Goal: Task Accomplishment & Management: Manage account settings

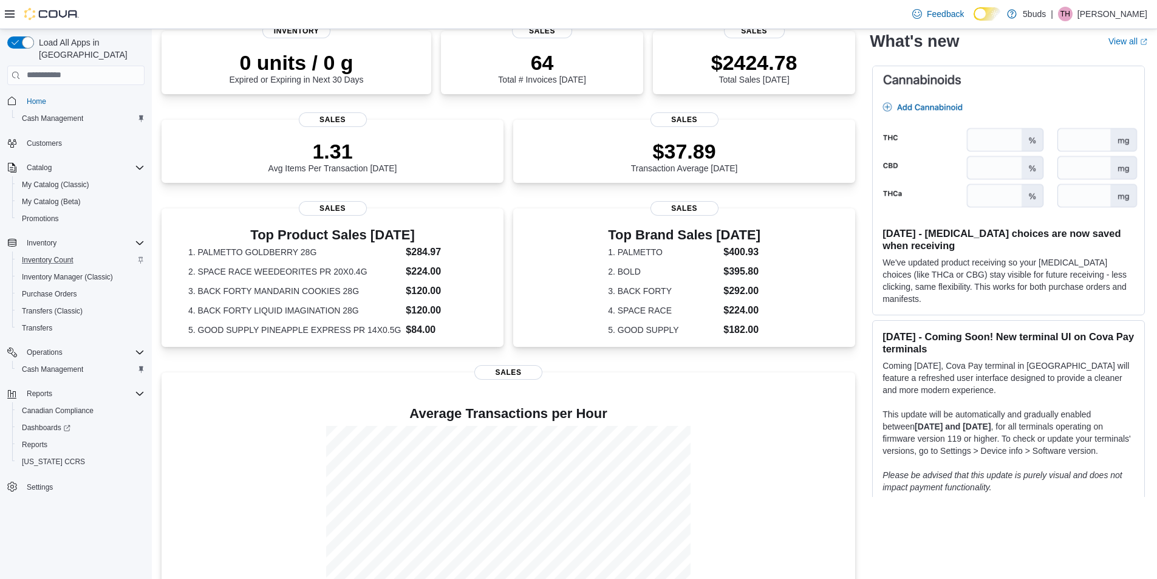
scroll to position [173, 0]
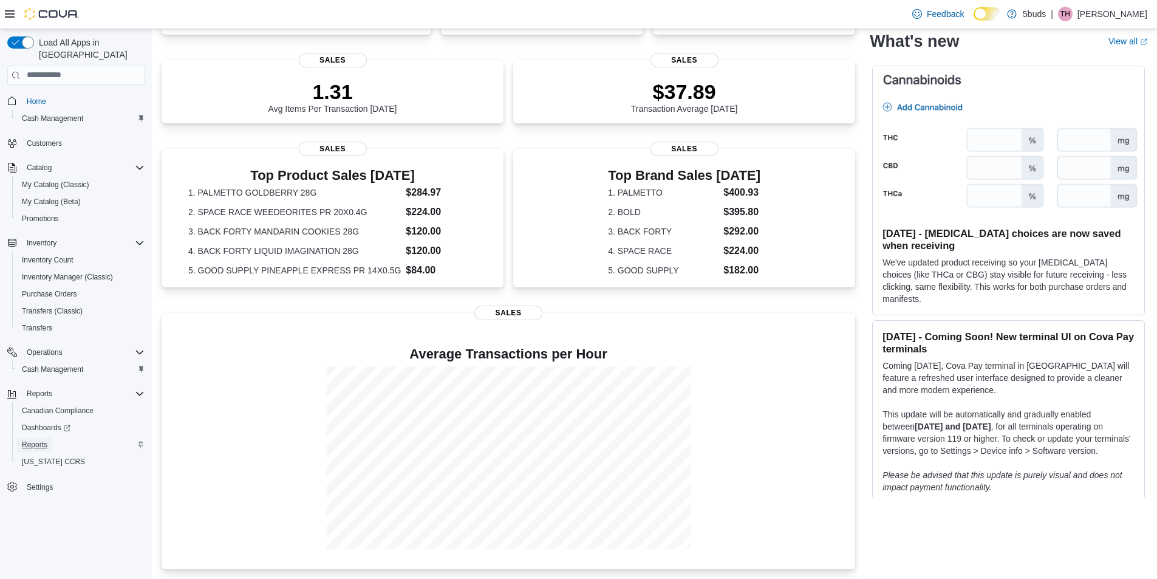
click at [41, 440] on span "Reports" at bounding box center [35, 445] width 26 height 10
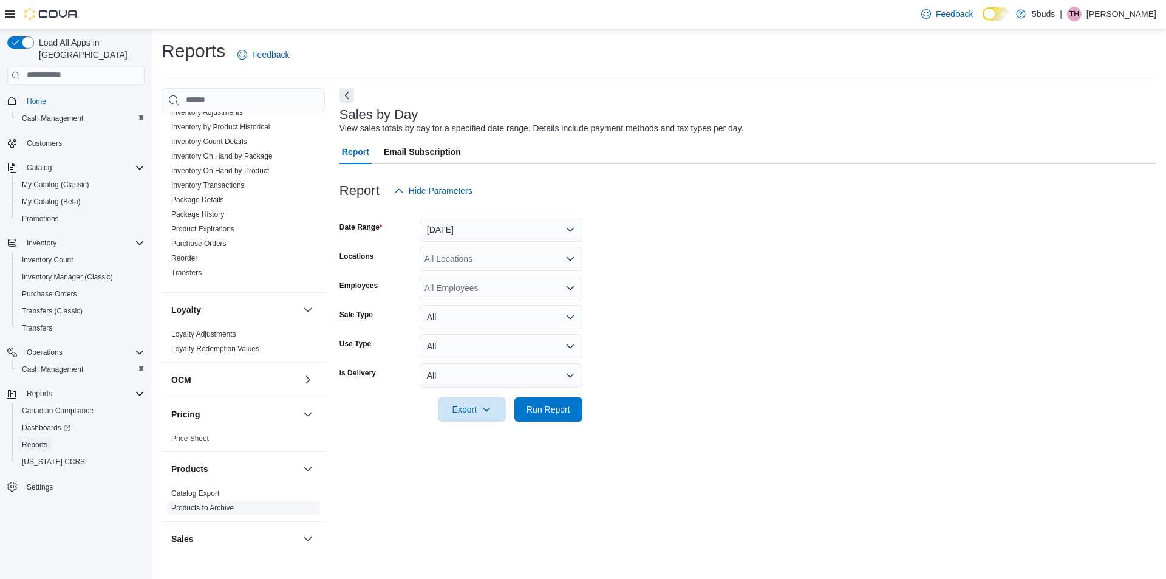
scroll to position [607, 0]
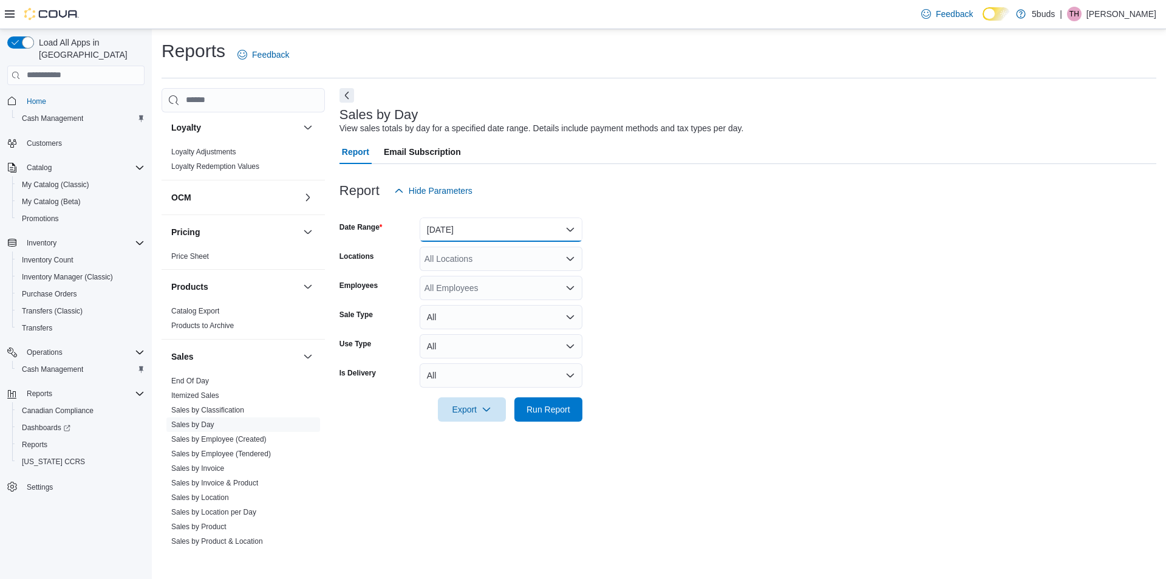
click at [523, 228] on button "[DATE]" at bounding box center [501, 229] width 163 height 24
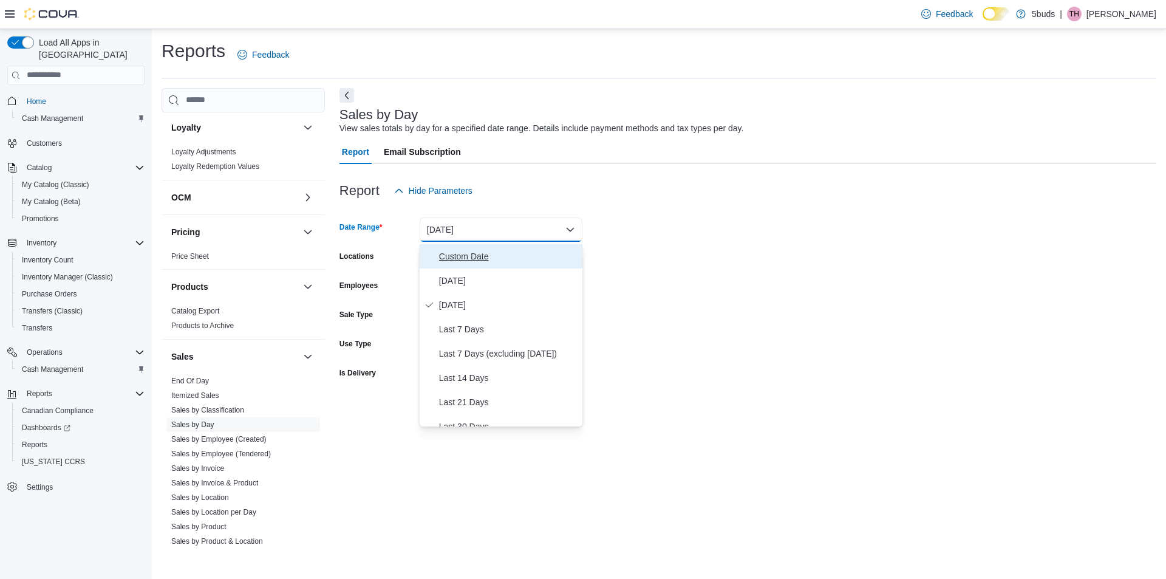
click at [468, 257] on span "Custom Date" at bounding box center [508, 256] width 138 height 15
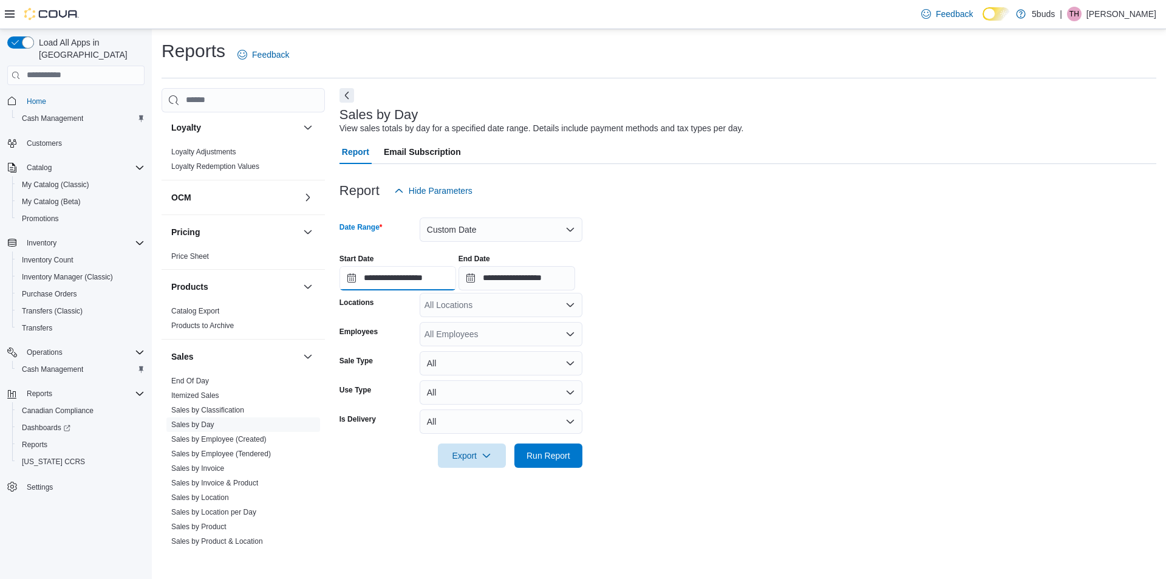
click at [421, 279] on input "**********" at bounding box center [397, 278] width 117 height 24
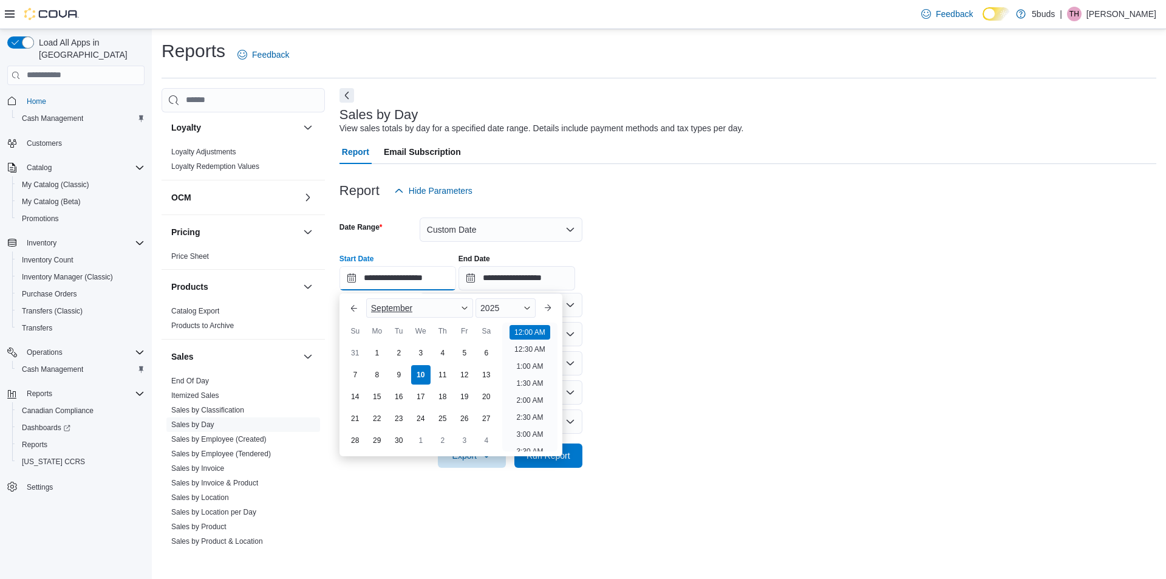
scroll to position [38, 0]
click at [372, 353] on div "1" at bounding box center [376, 352] width 21 height 21
type input "**********"
click at [694, 370] on form "**********" at bounding box center [747, 335] width 817 height 265
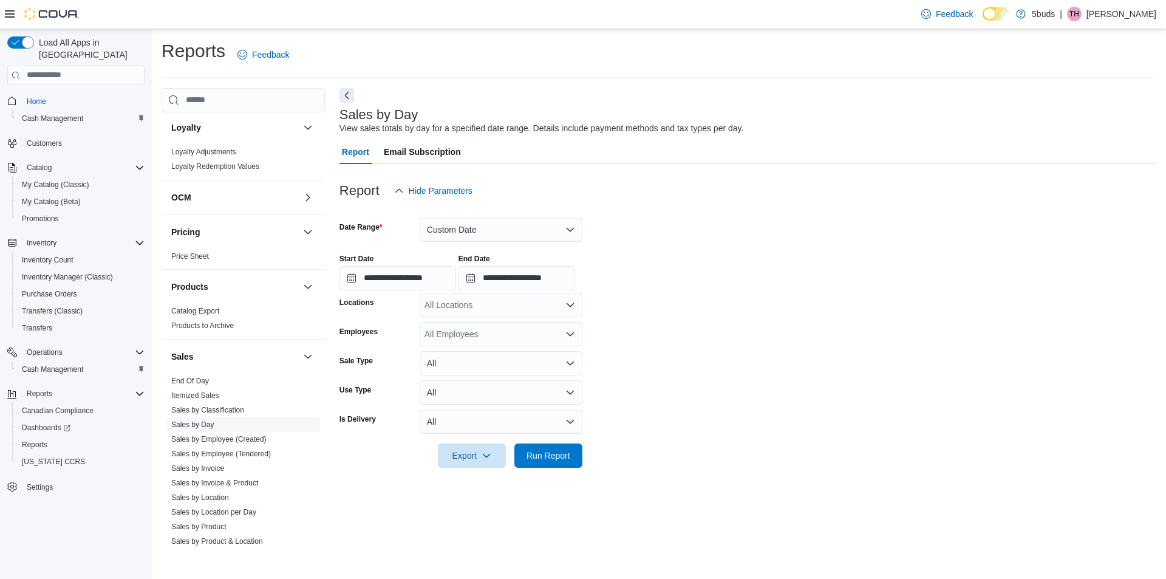
click at [488, 309] on div "All Locations" at bounding box center [501, 305] width 163 height 24
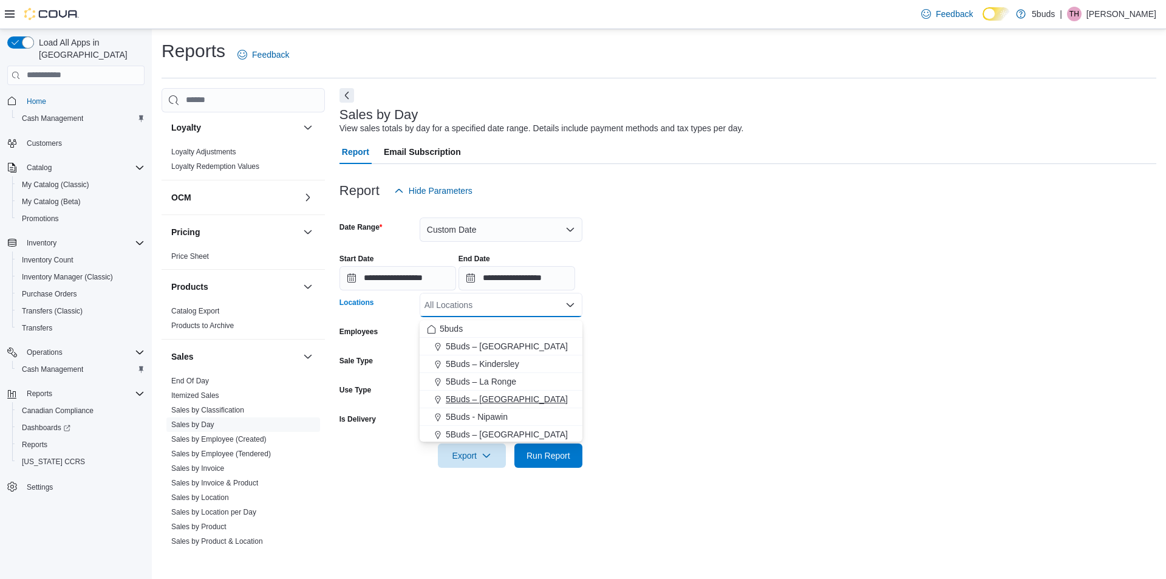
click at [496, 403] on span "5Buds – [GEOGRAPHIC_DATA]" at bounding box center [507, 399] width 122 height 12
click at [722, 346] on form "**********" at bounding box center [747, 335] width 817 height 265
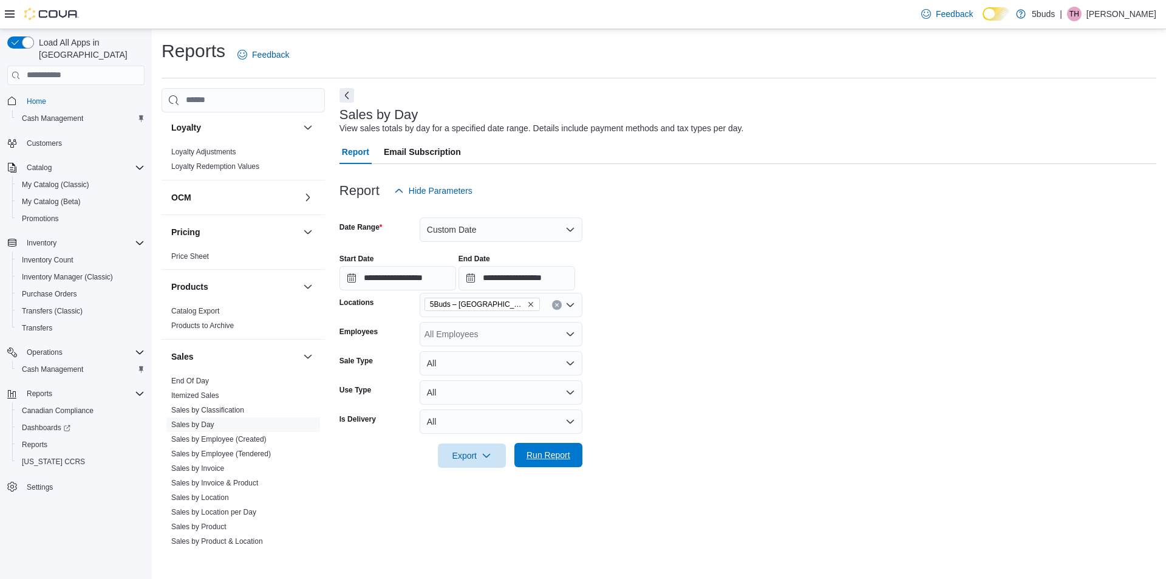
click at [562, 451] on span "Run Report" at bounding box center [548, 455] width 53 height 24
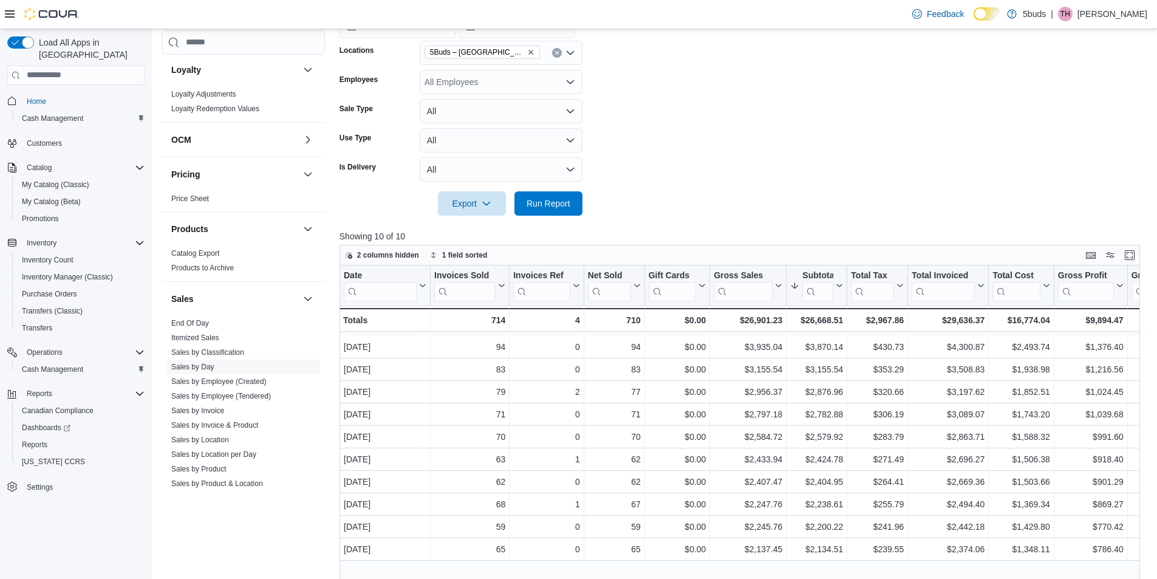
scroll to position [30, 0]
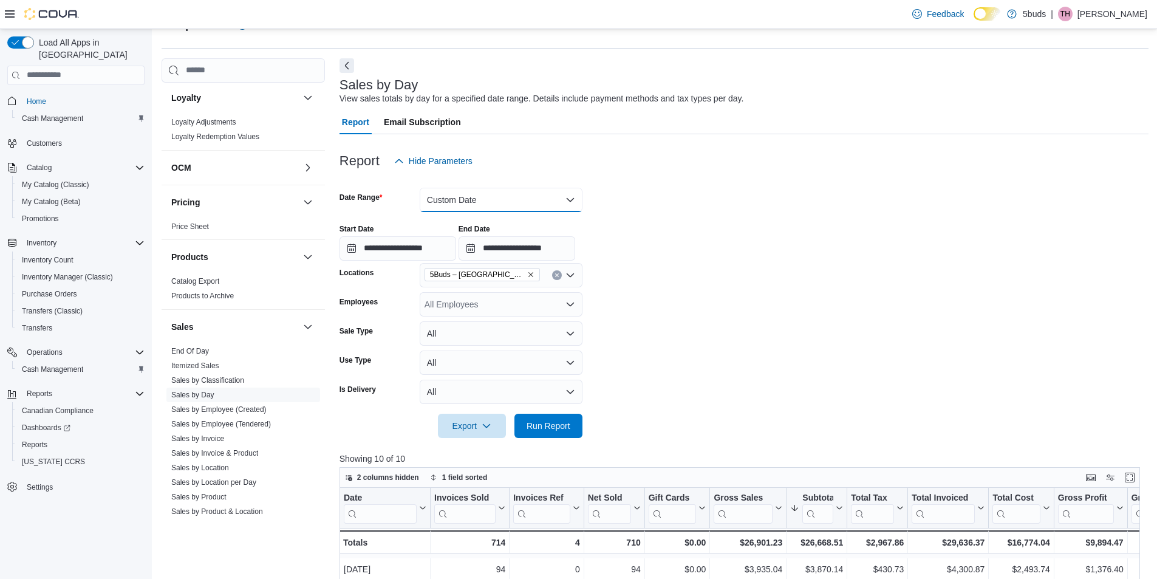
click at [497, 207] on button "Custom Date" at bounding box center [501, 200] width 163 height 24
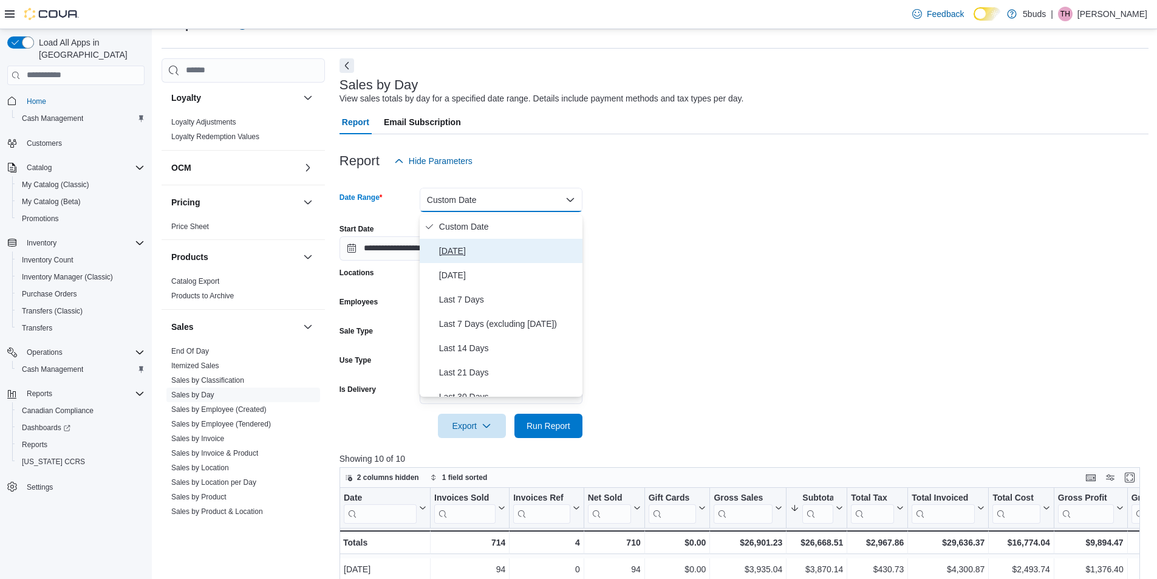
click at [497, 257] on span "[DATE]" at bounding box center [508, 250] width 138 height 15
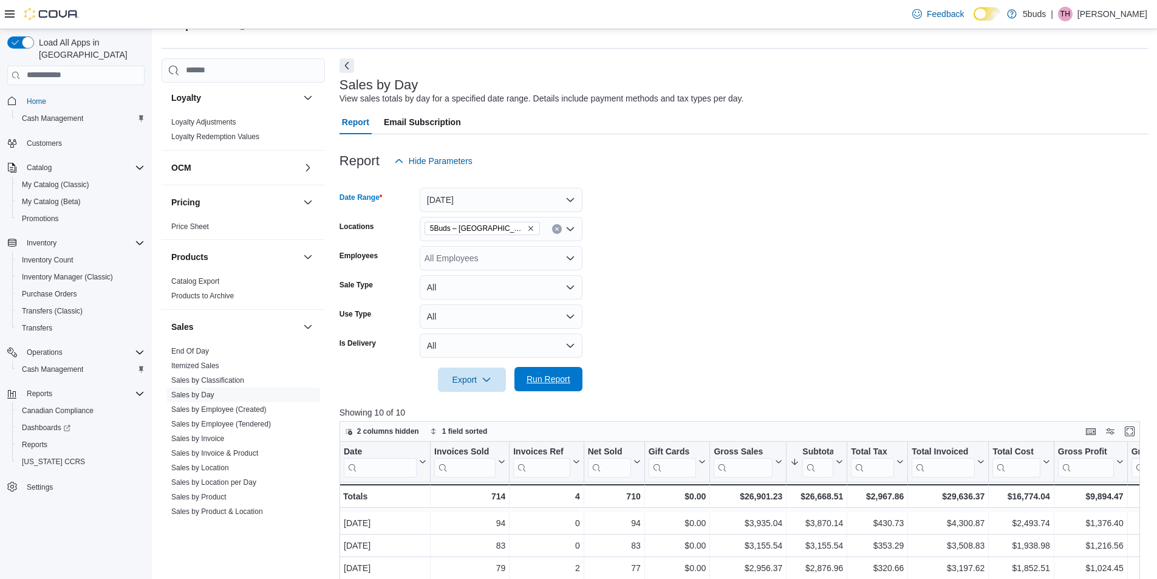
click at [545, 389] on span "Run Report" at bounding box center [548, 379] width 53 height 24
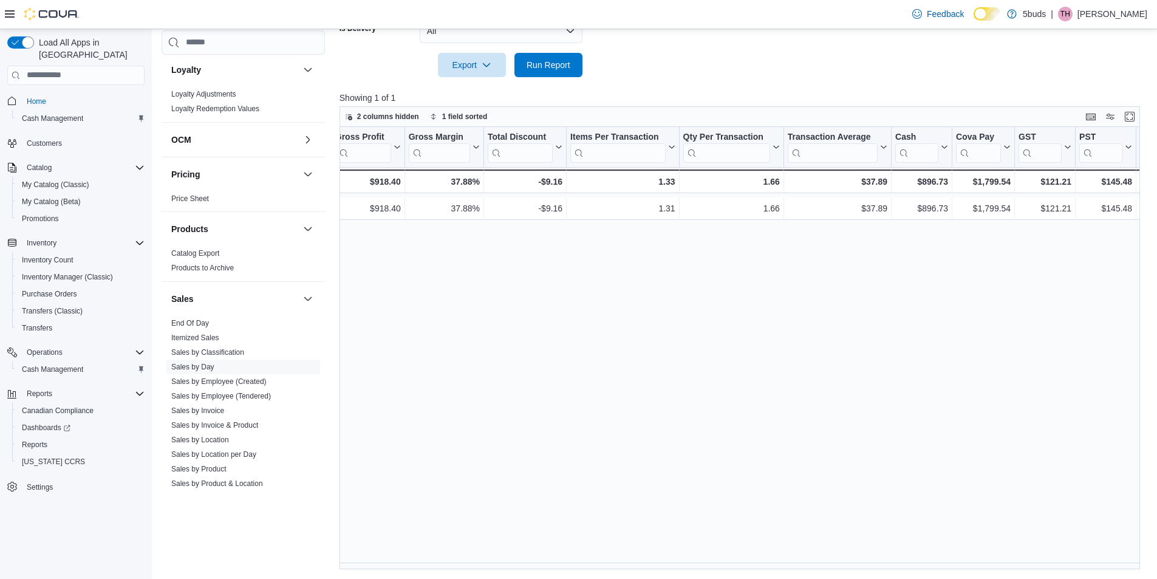
scroll to position [0, 858]
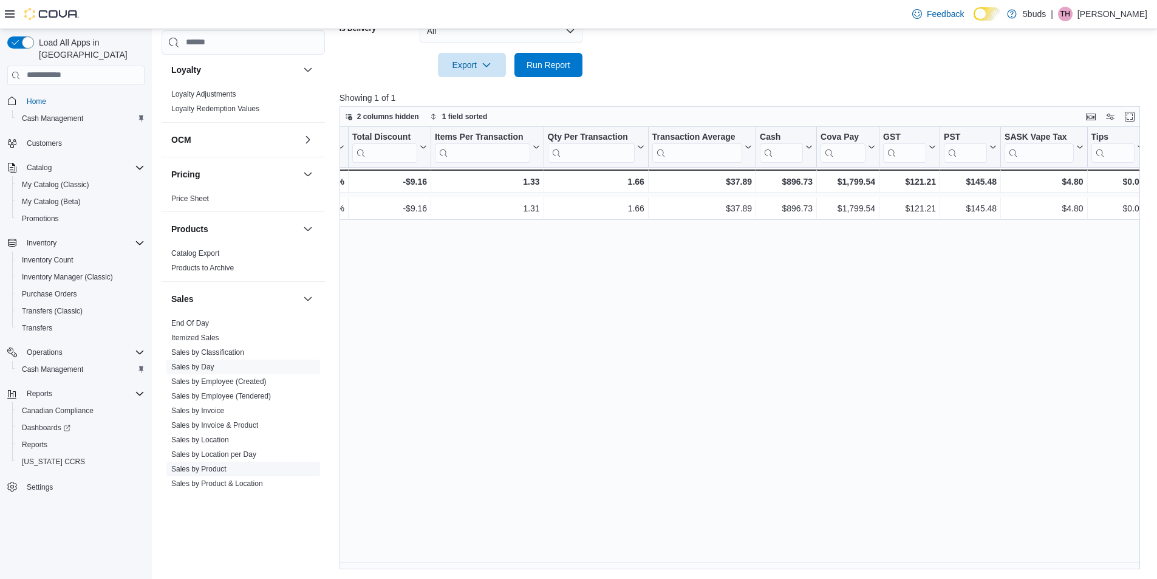
click at [207, 465] on link "Sales by Product" at bounding box center [198, 469] width 55 height 9
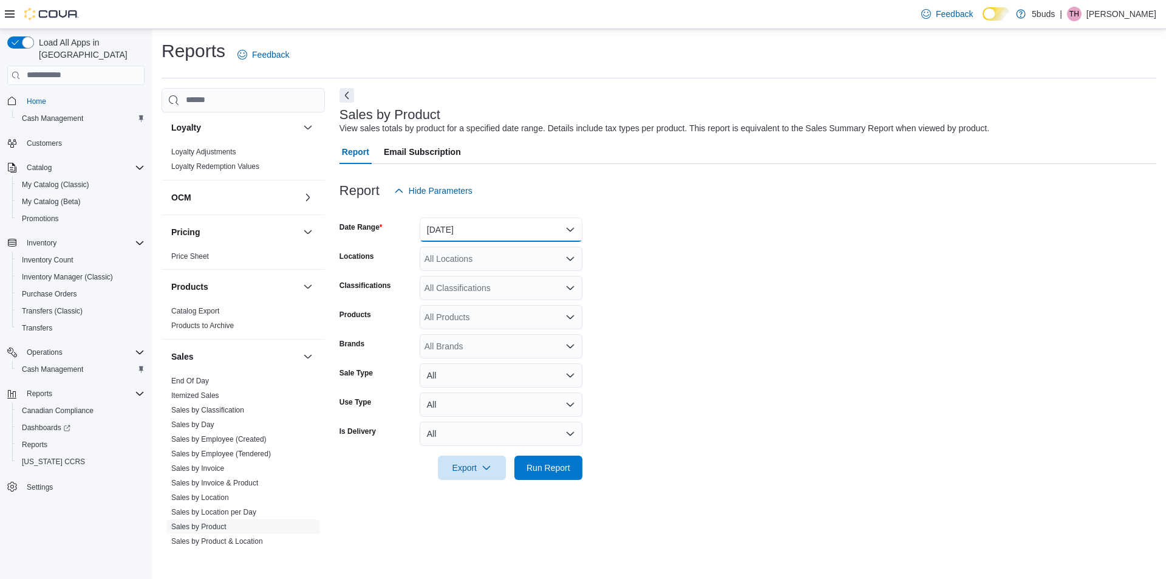
click at [512, 234] on button "[DATE]" at bounding box center [501, 229] width 163 height 24
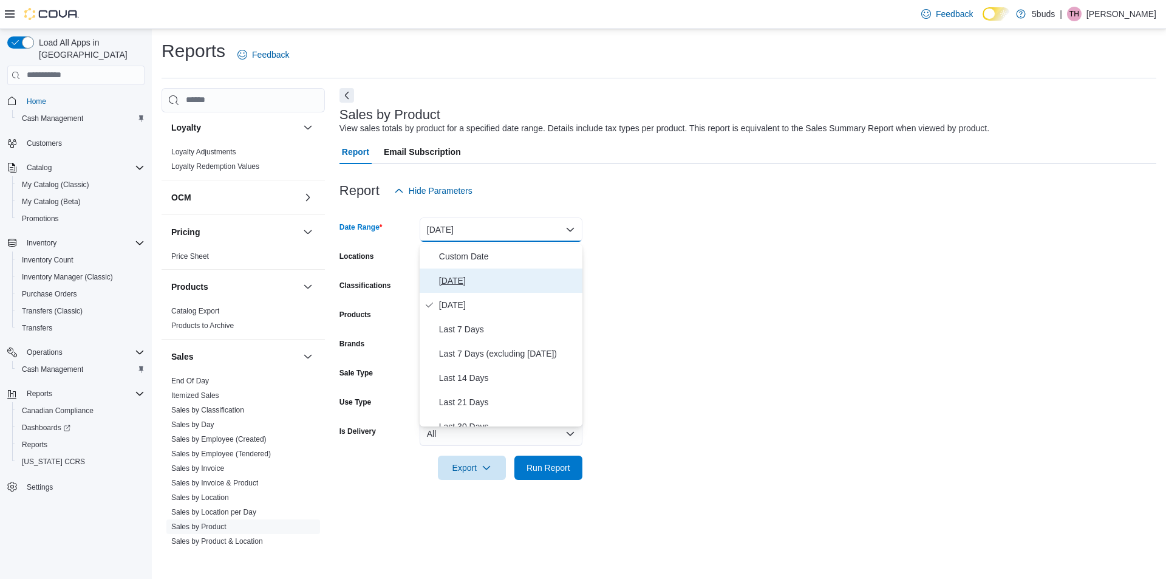
click at [463, 283] on span "[DATE]" at bounding box center [508, 280] width 138 height 15
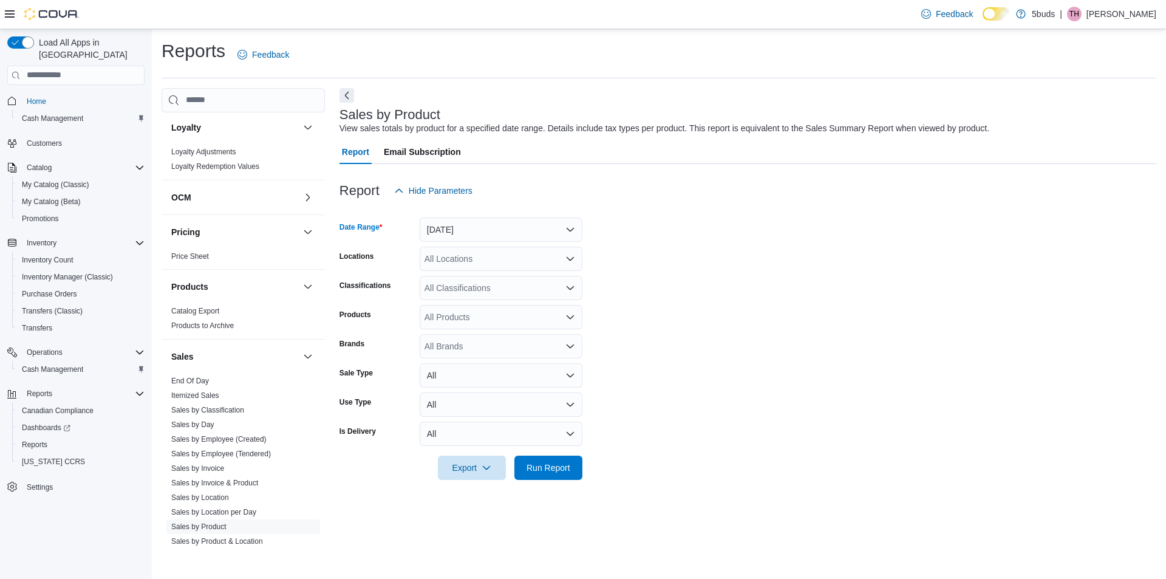
click at [504, 251] on div "All Locations" at bounding box center [501, 259] width 163 height 24
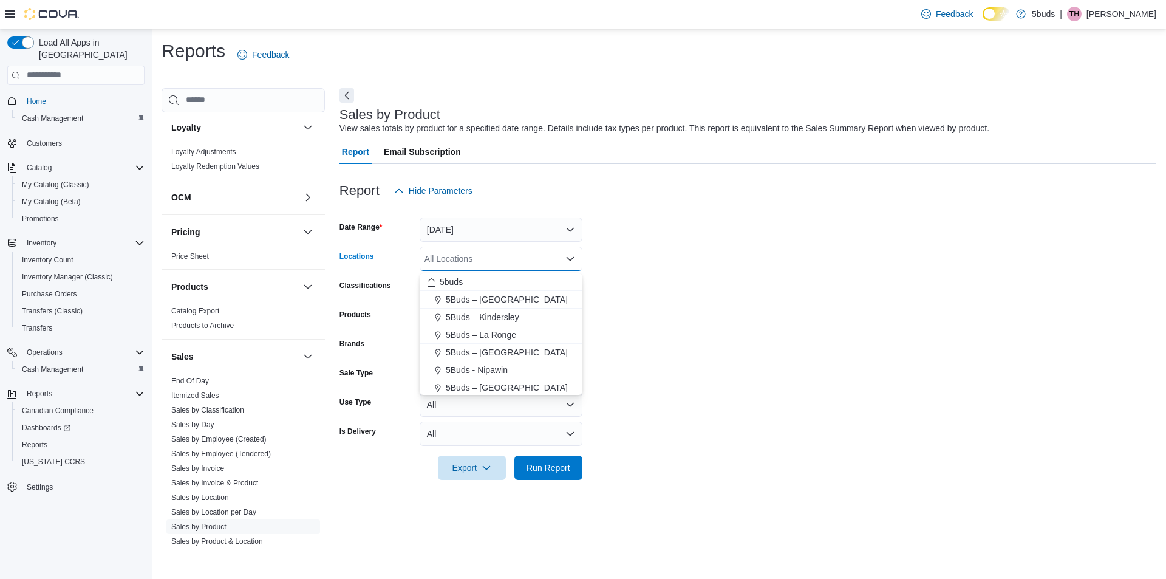
drag, startPoint x: 499, startPoint y: 345, endPoint x: 618, endPoint y: 329, distance: 120.7
click at [499, 346] on button "5Buds – [GEOGRAPHIC_DATA]" at bounding box center [501, 353] width 163 height 18
drag, startPoint x: 662, startPoint y: 304, endPoint x: 587, endPoint y: 301, distance: 75.4
click at [662, 304] on form "Date Range [DATE] Locations 5Buds – [GEOGRAPHIC_DATA] box. Selected. 5Buds – [G…" at bounding box center [747, 341] width 817 height 277
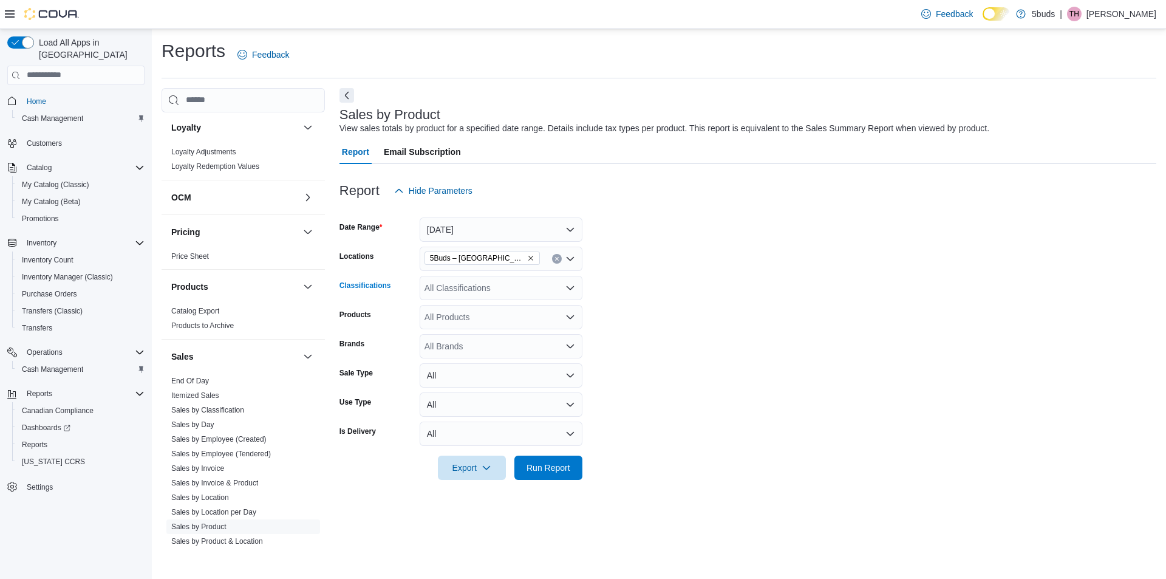
click at [466, 282] on div "All Classifications" at bounding box center [501, 288] width 163 height 24
click at [477, 329] on span "CANNABIS" at bounding box center [468, 328] width 44 height 12
click at [630, 333] on form "Date Range [DATE] Locations 5Buds – Meadow Lake Classifications CANNABIS Combo …" at bounding box center [747, 341] width 817 height 277
click at [537, 468] on span "Run Report" at bounding box center [548, 467] width 44 height 12
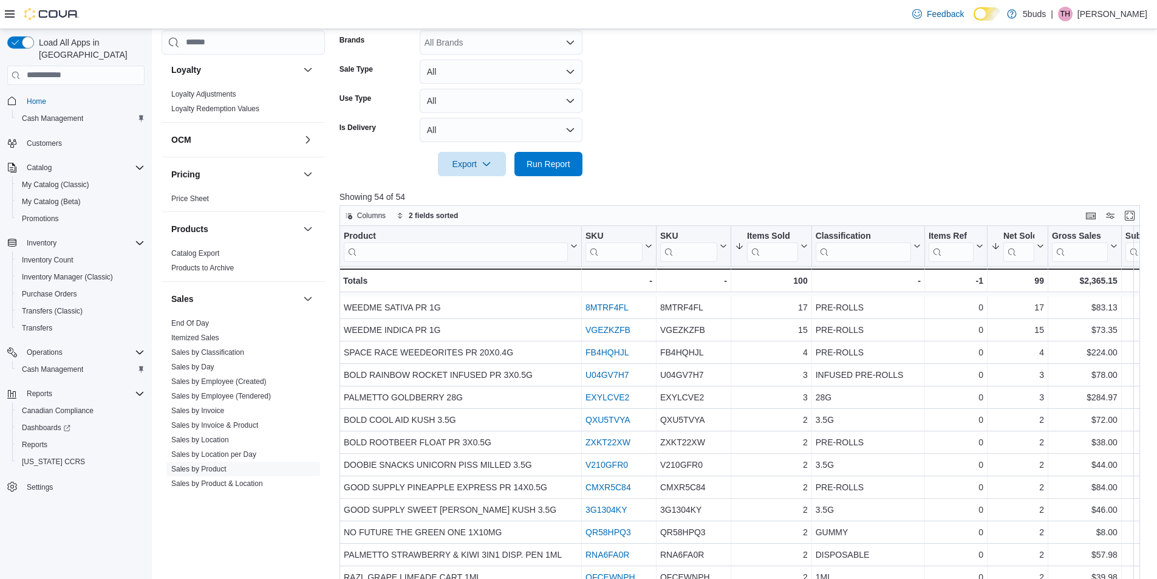
scroll to position [364, 0]
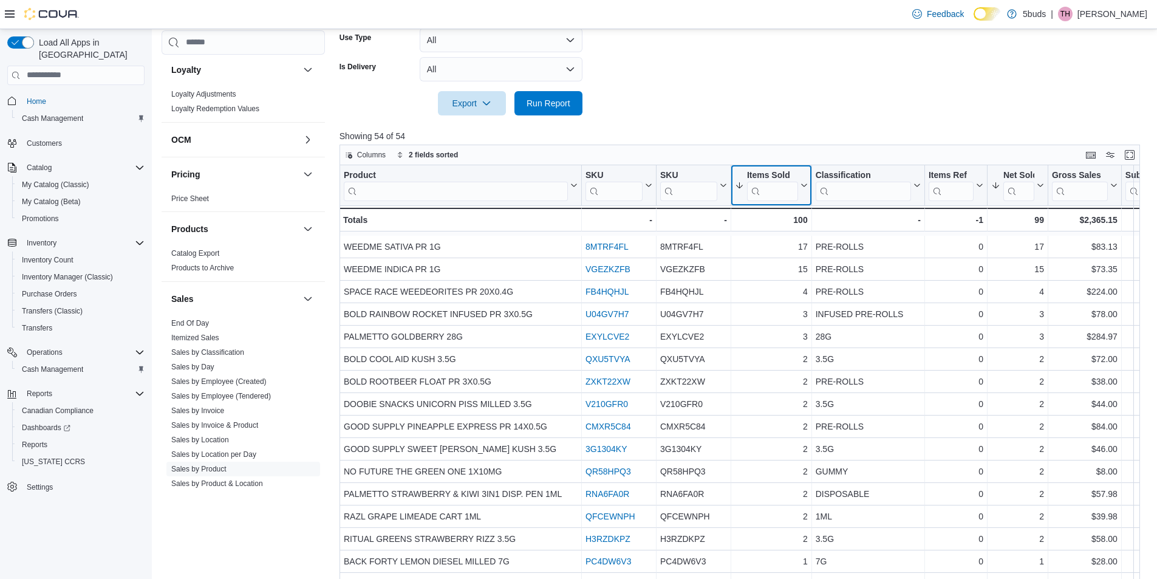
click at [803, 186] on icon at bounding box center [803, 184] width 5 height 3
click at [780, 256] on span "Sort High-Low" at bounding box center [778, 251] width 46 height 10
click at [65, 364] on span "Cash Management" at bounding box center [52, 369] width 61 height 10
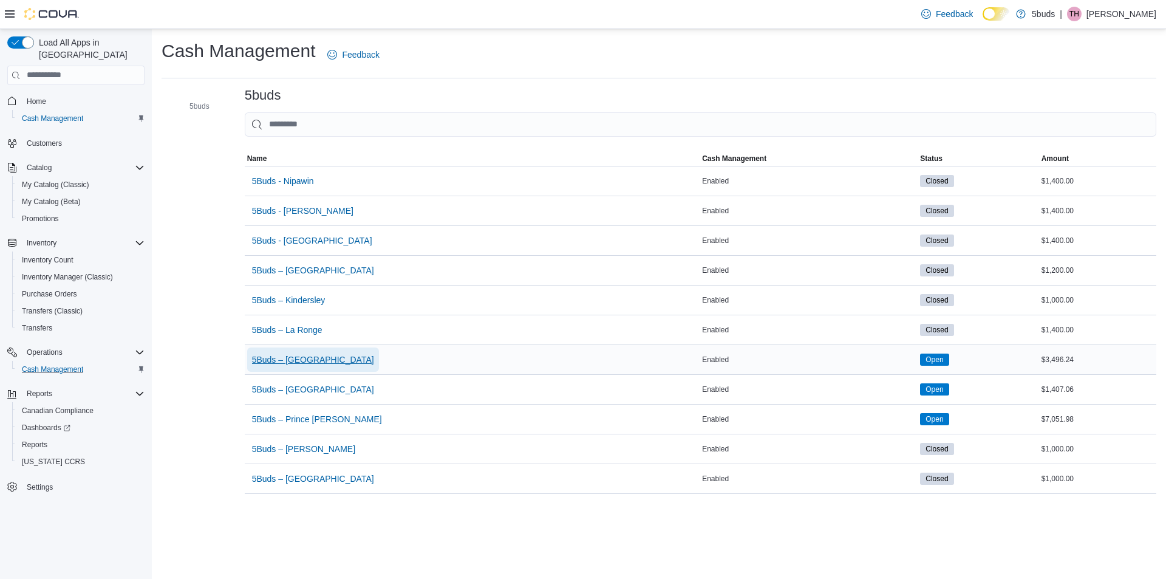
click at [333, 359] on span "5Buds – [GEOGRAPHIC_DATA]" at bounding box center [313, 359] width 122 height 12
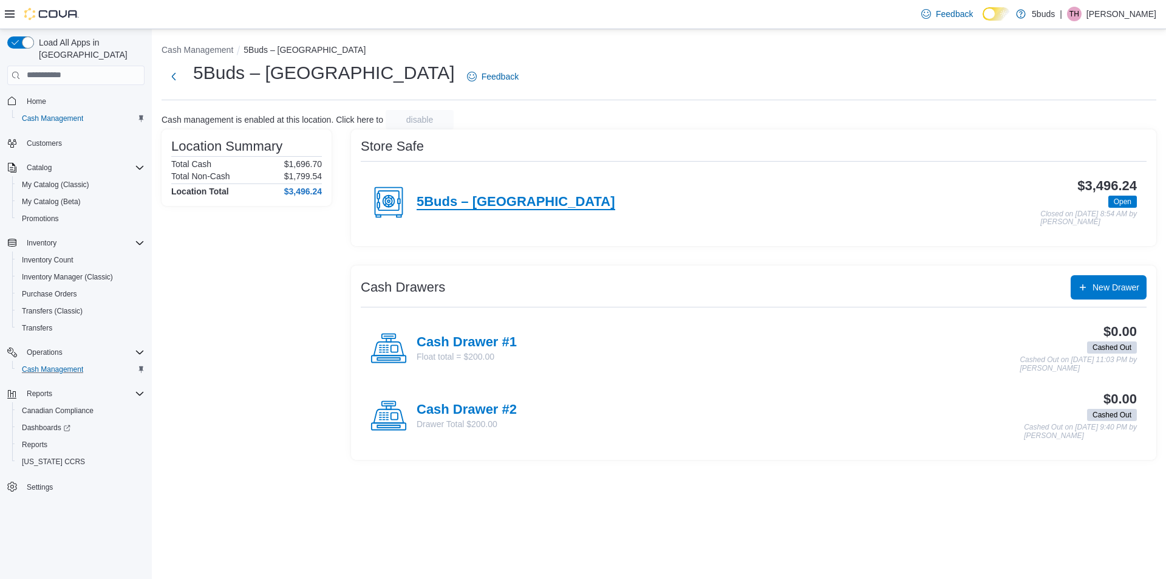
click at [492, 199] on h4 "5Buds – [GEOGRAPHIC_DATA]" at bounding box center [516, 202] width 199 height 16
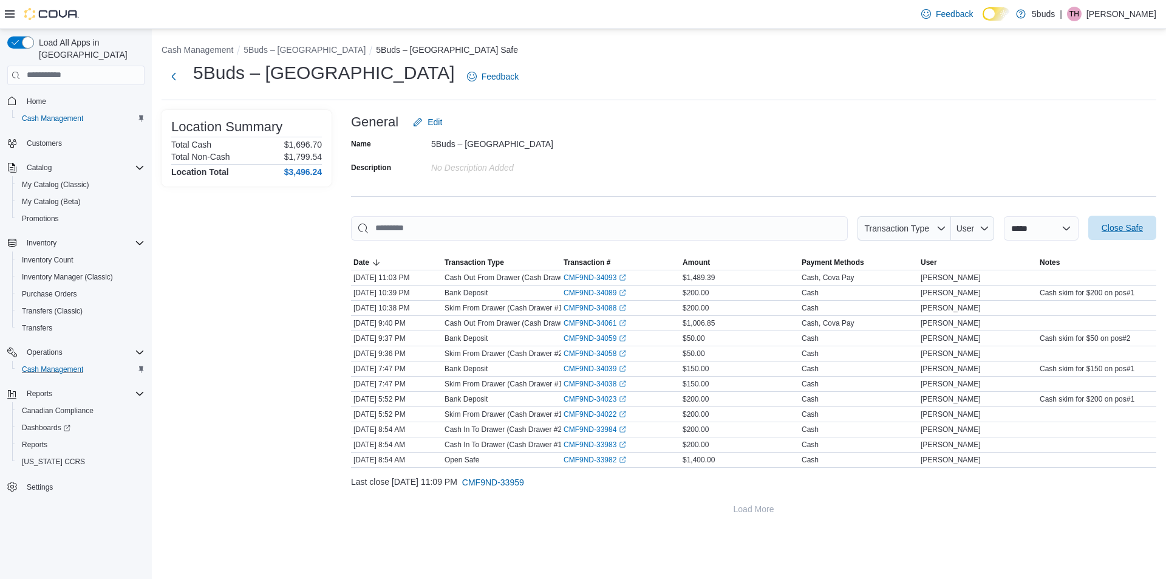
click at [1124, 228] on span "Close Safe" at bounding box center [1122, 228] width 41 height 12
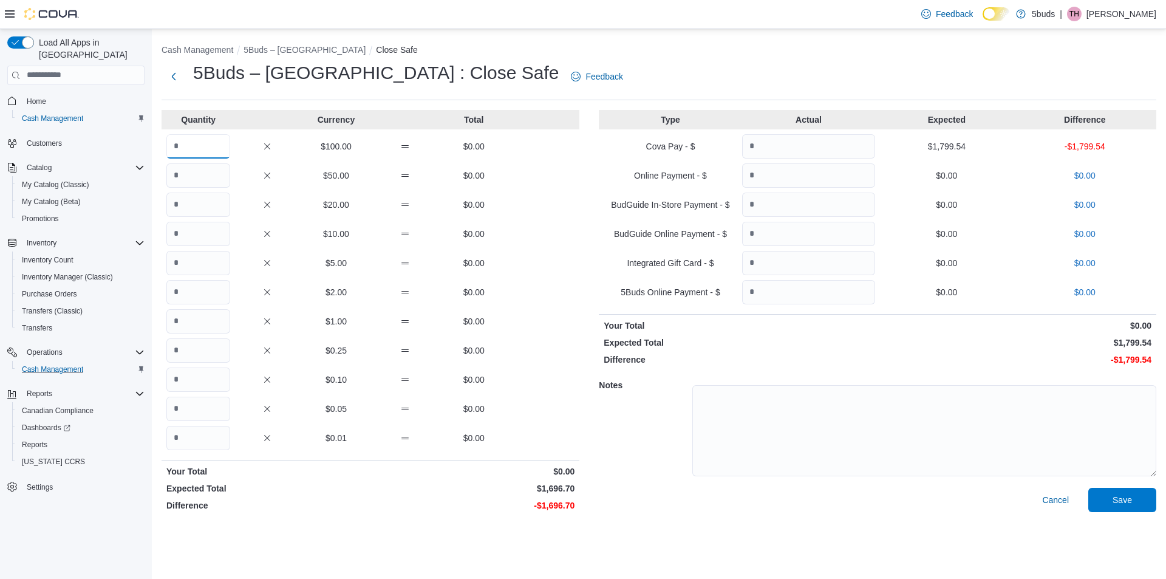
click at [206, 145] on input "Quantity" at bounding box center [198, 146] width 64 height 24
type input "*"
click at [188, 183] on input "Quantity" at bounding box center [198, 175] width 64 height 24
type input "*"
click at [186, 206] on input "Quantity" at bounding box center [198, 204] width 64 height 24
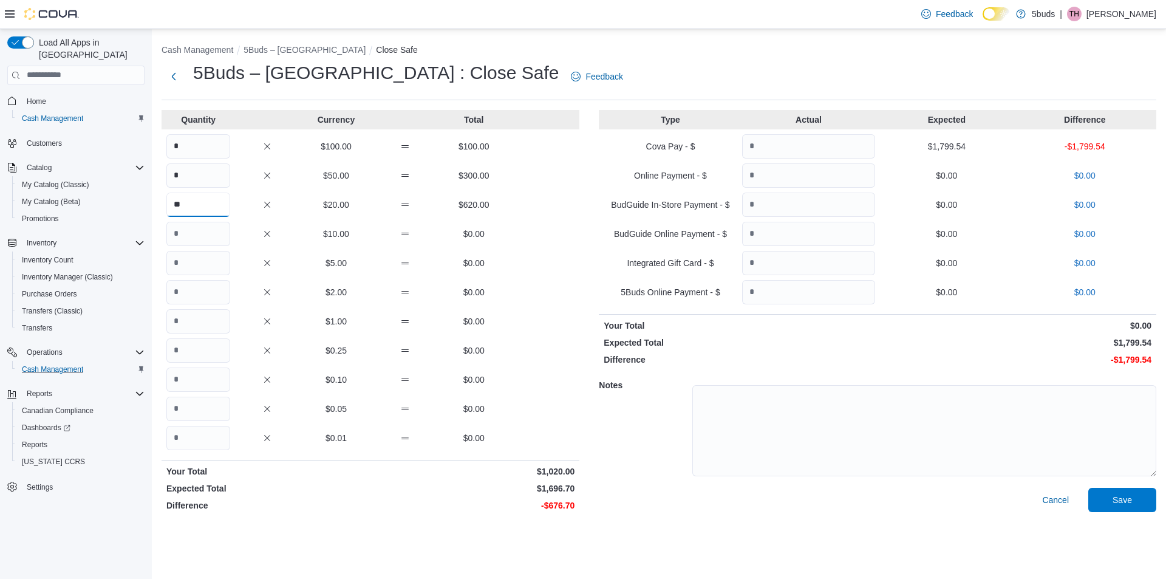
type input "**"
click at [185, 230] on input "Quantity" at bounding box center [198, 234] width 64 height 24
type input "**"
click at [180, 264] on input "Quantity" at bounding box center [198, 263] width 64 height 24
type input "*"
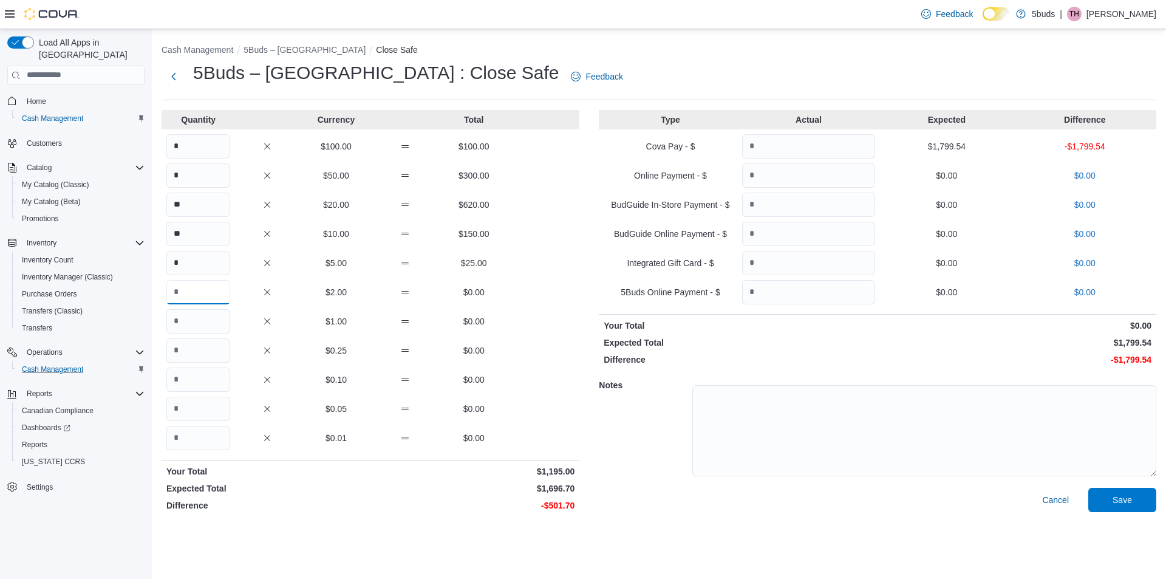
click at [186, 296] on input "Quantity" at bounding box center [198, 292] width 64 height 24
type input "***"
click at [191, 318] on input "Quantity" at bounding box center [198, 321] width 64 height 24
type input "***"
click at [188, 346] on input "Quantity" at bounding box center [198, 350] width 64 height 24
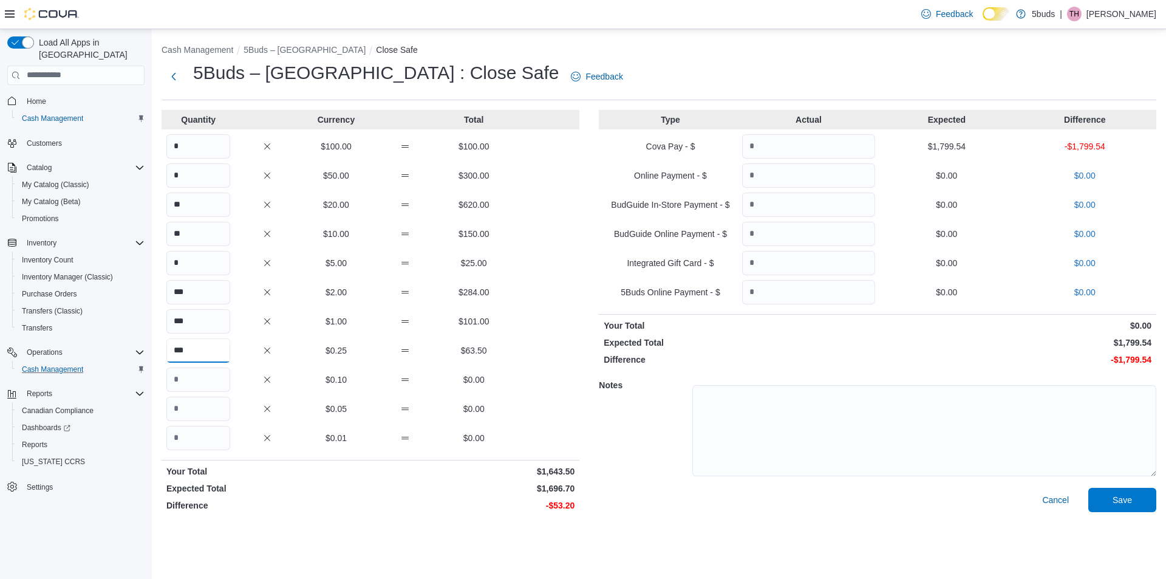
type input "***"
click at [191, 381] on input "Quantity" at bounding box center [198, 379] width 64 height 24
type input "***"
click at [190, 406] on input "Quantity" at bounding box center [198, 409] width 64 height 24
type input "***"
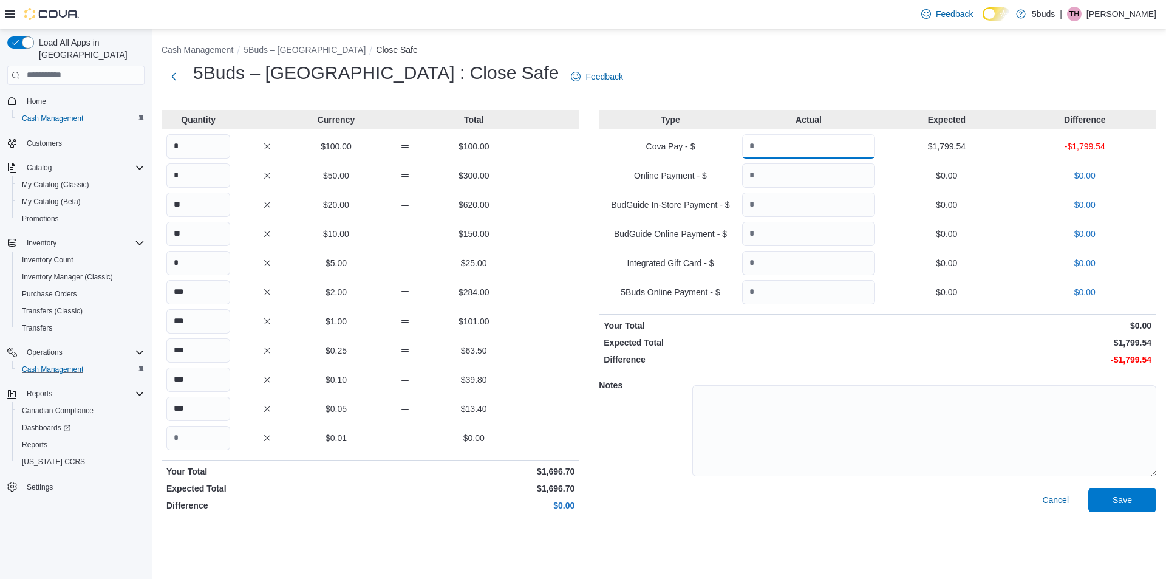
click at [795, 138] on input "Quantity" at bounding box center [808, 146] width 133 height 24
type input "*******"
click at [1117, 500] on span "Save" at bounding box center [1121, 499] width 19 height 12
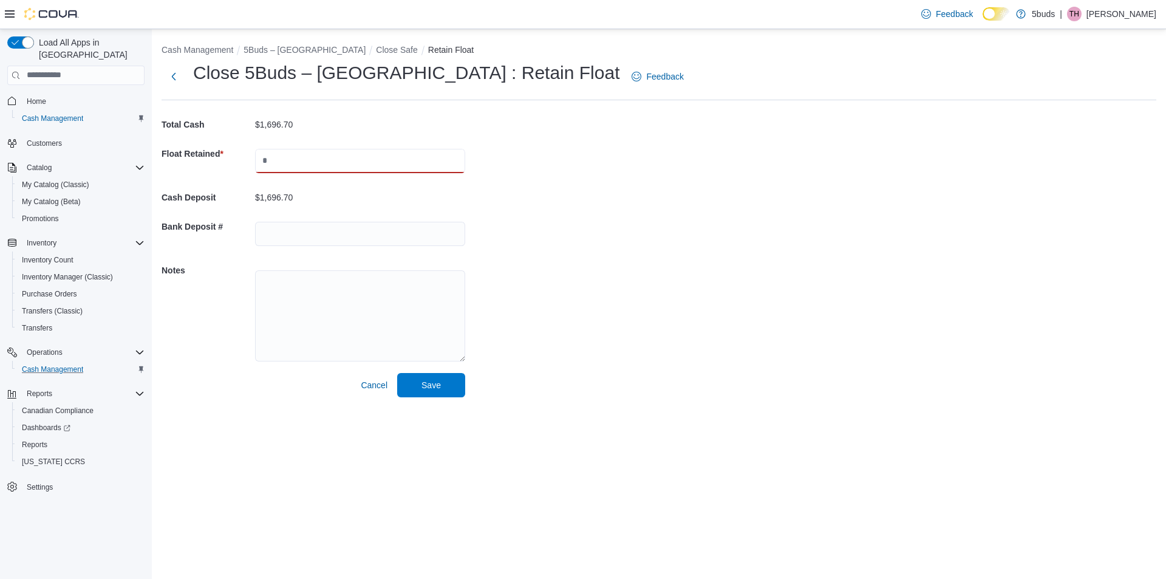
click at [319, 160] on input "text" at bounding box center [360, 161] width 210 height 24
type input "*******"
click at [335, 237] on input "text" at bounding box center [360, 234] width 210 height 24
type input "**********"
click at [424, 388] on span "Save" at bounding box center [430, 384] width 19 height 12
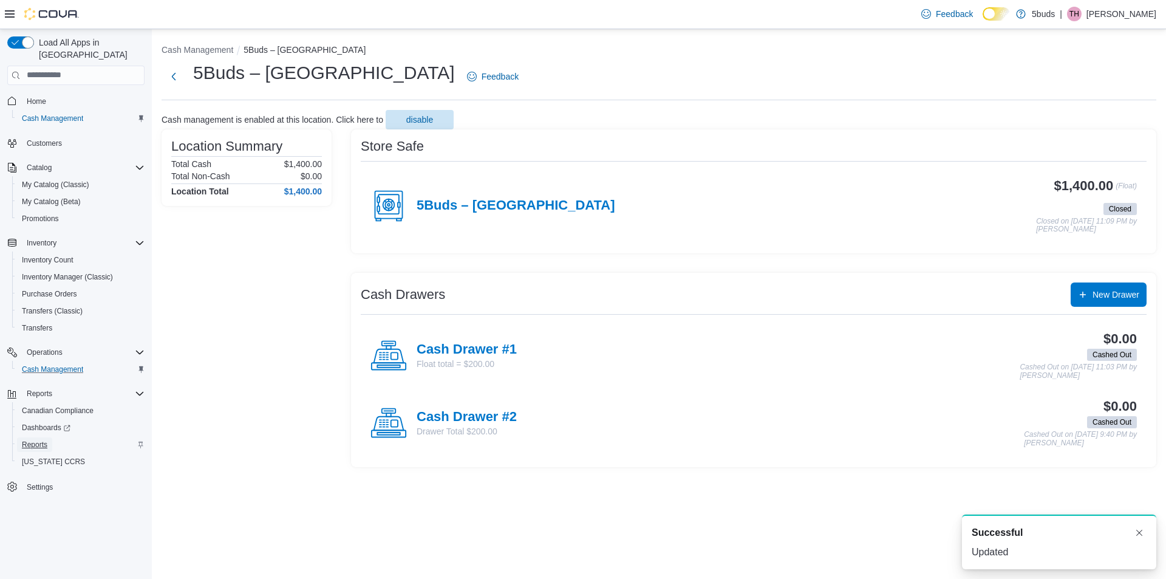
click at [45, 440] on span "Reports" at bounding box center [35, 445] width 26 height 10
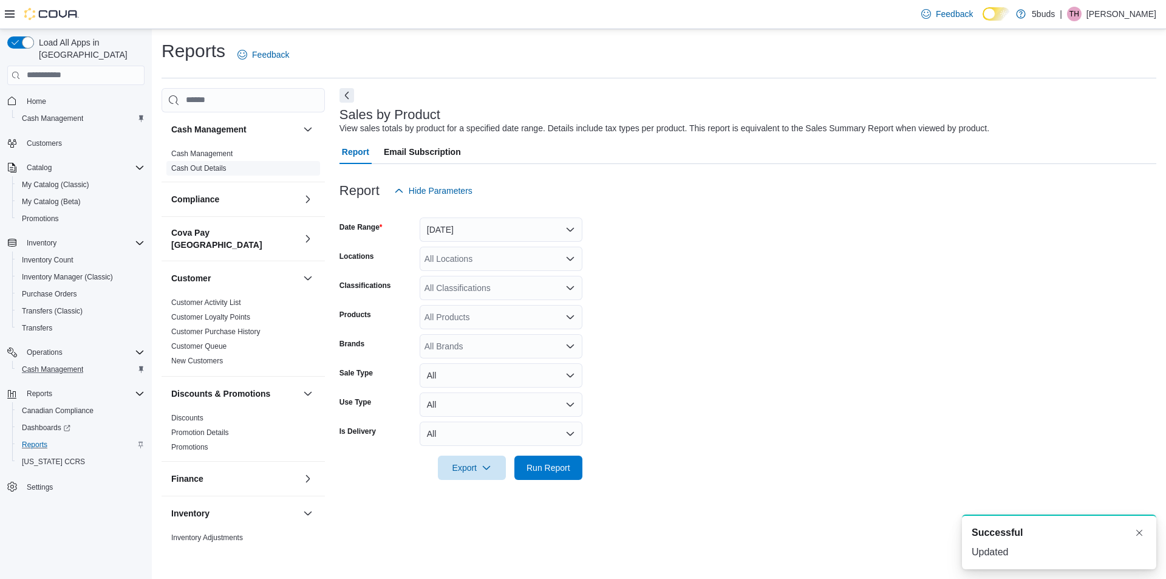
click at [215, 169] on link "Cash Out Details" at bounding box center [198, 168] width 55 height 9
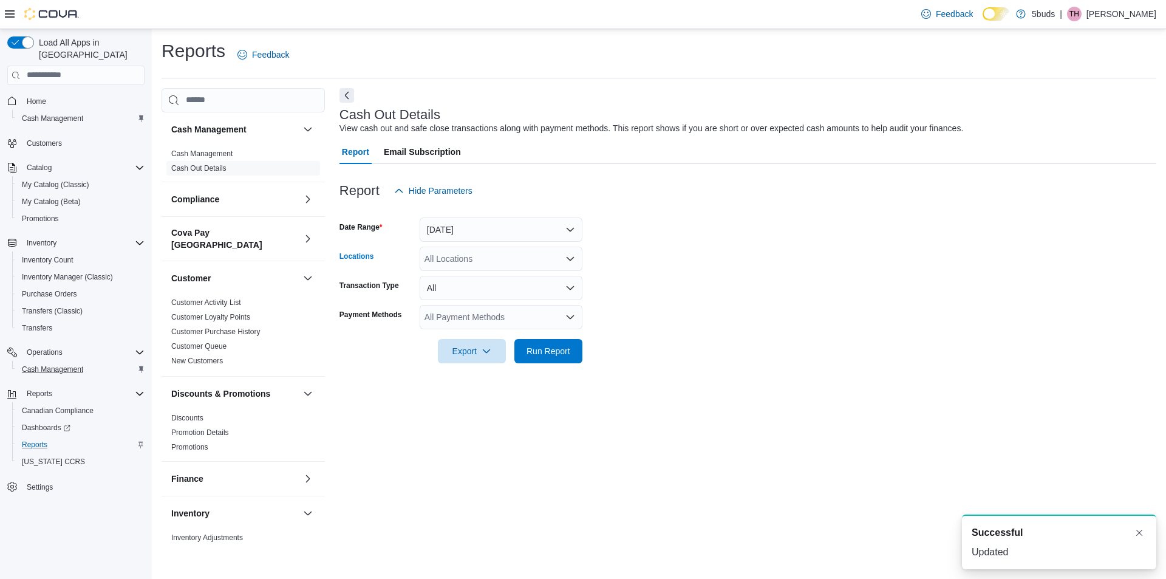
click at [485, 256] on div "All Locations" at bounding box center [501, 259] width 163 height 24
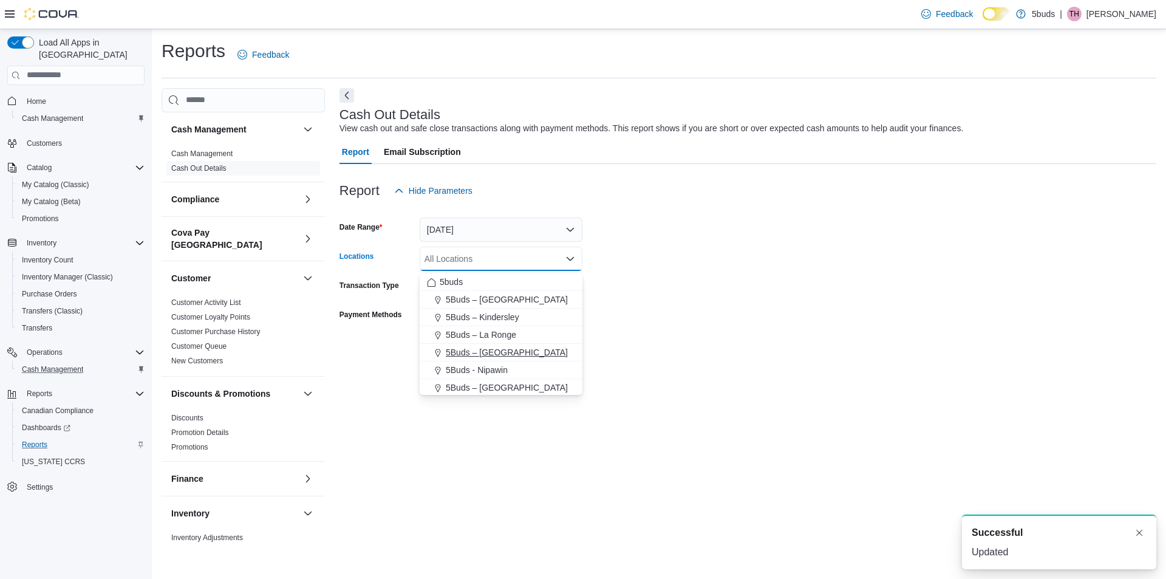
click at [503, 347] on span "5Buds – [GEOGRAPHIC_DATA]" at bounding box center [507, 352] width 122 height 12
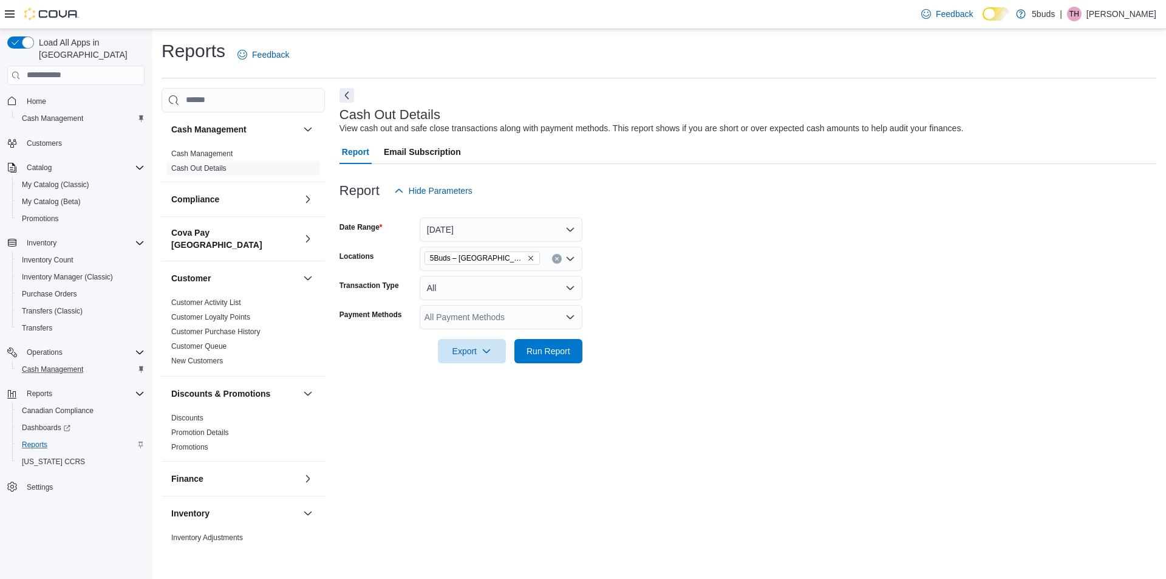
click at [610, 307] on form "Date Range [DATE] Locations 5Buds – [GEOGRAPHIC_DATA] Transaction Type All Paym…" at bounding box center [747, 283] width 817 height 160
click at [530, 349] on span "Run Report" at bounding box center [548, 350] width 44 height 12
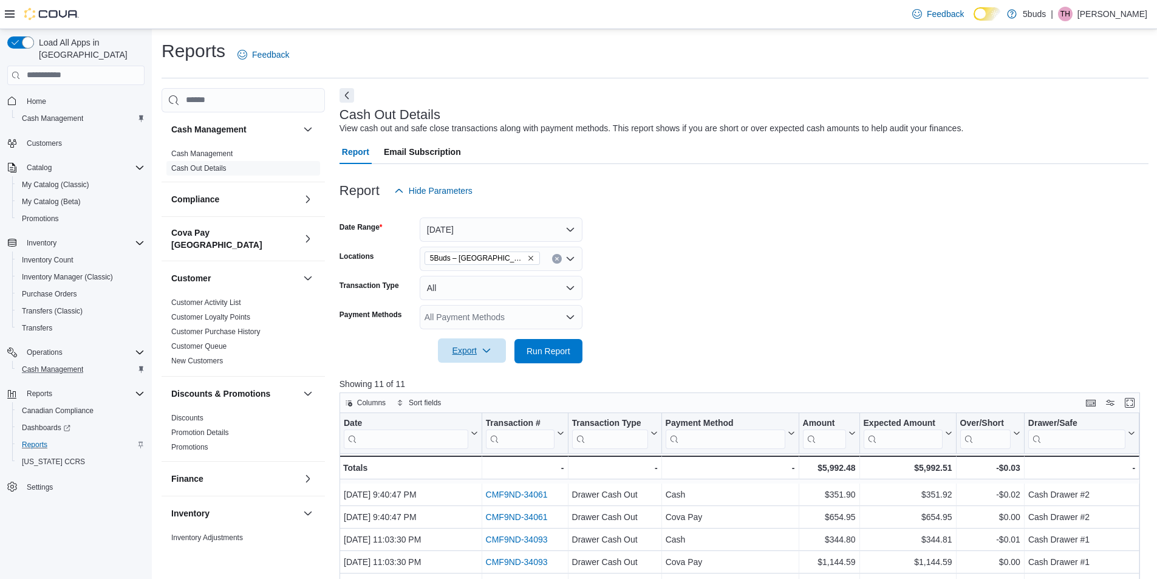
click at [484, 352] on icon "button" at bounding box center [487, 351] width 10 height 10
click at [494, 380] on span "Export to Excel" at bounding box center [471, 378] width 55 height 10
click at [974, 297] on form "Date Range [DATE] Locations 5Buds – [GEOGRAPHIC_DATA] Transaction Type All Paym…" at bounding box center [743, 283] width 809 height 160
